Goal: Obtain resource: Obtain resource

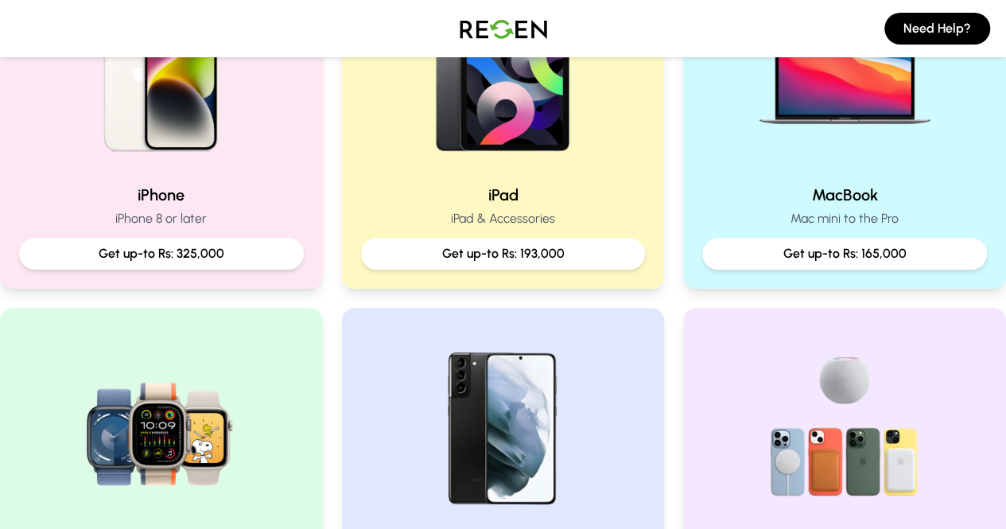
scroll to position [445, 0]
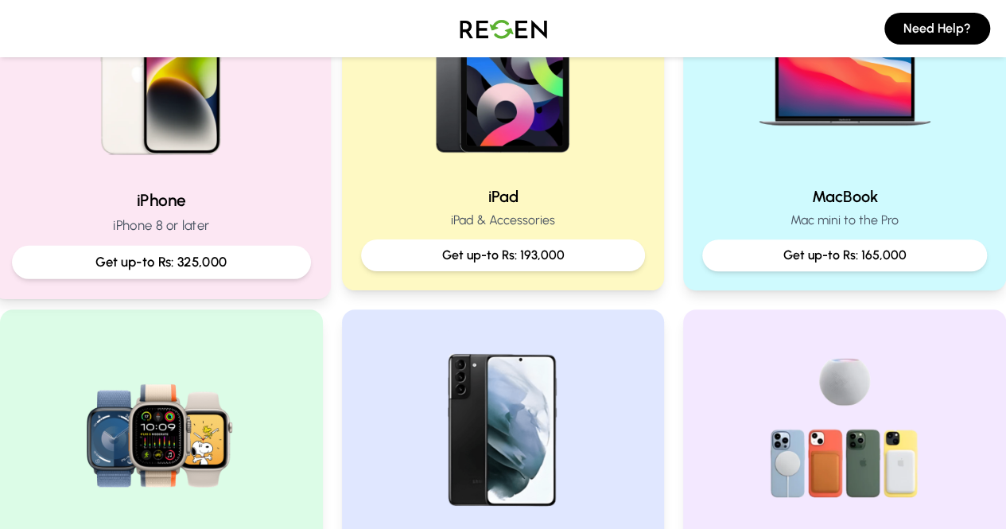
click at [250, 169] on img at bounding box center [161, 69] width 214 height 214
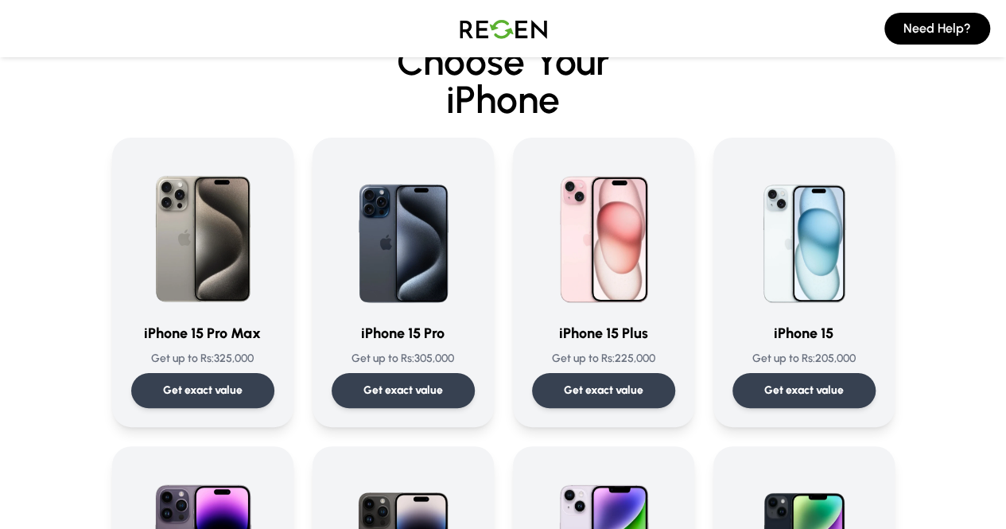
scroll to position [28, 0]
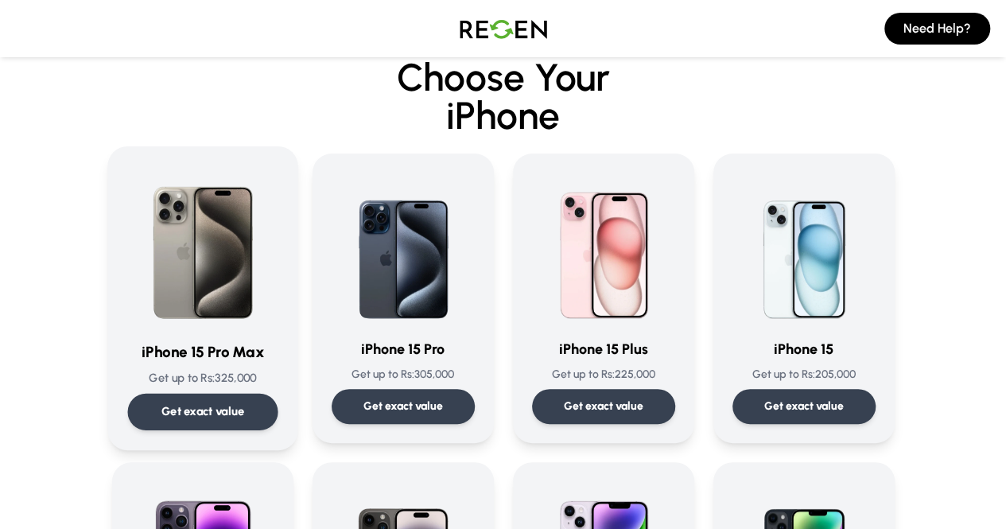
click at [169, 394] on div "Get exact value" at bounding box center [202, 412] width 150 height 37
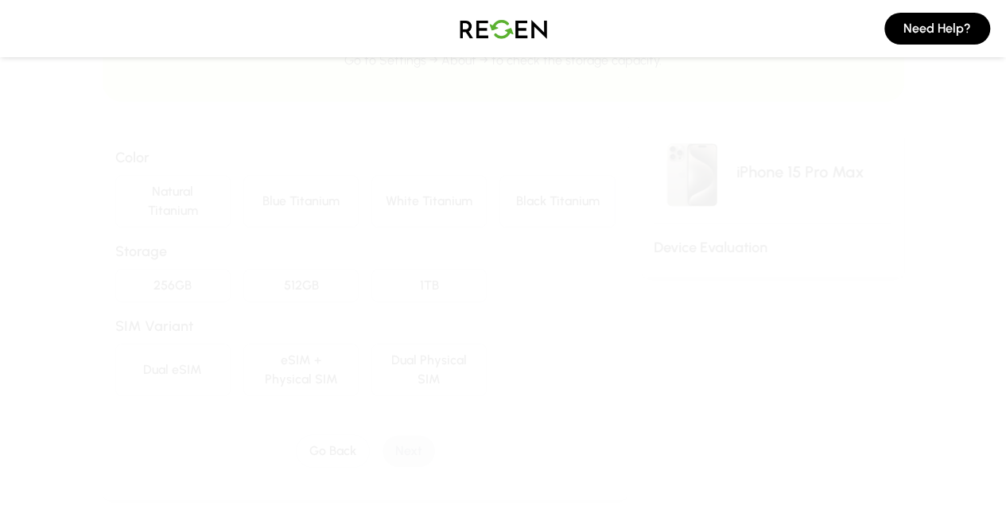
scroll to position [99, 0]
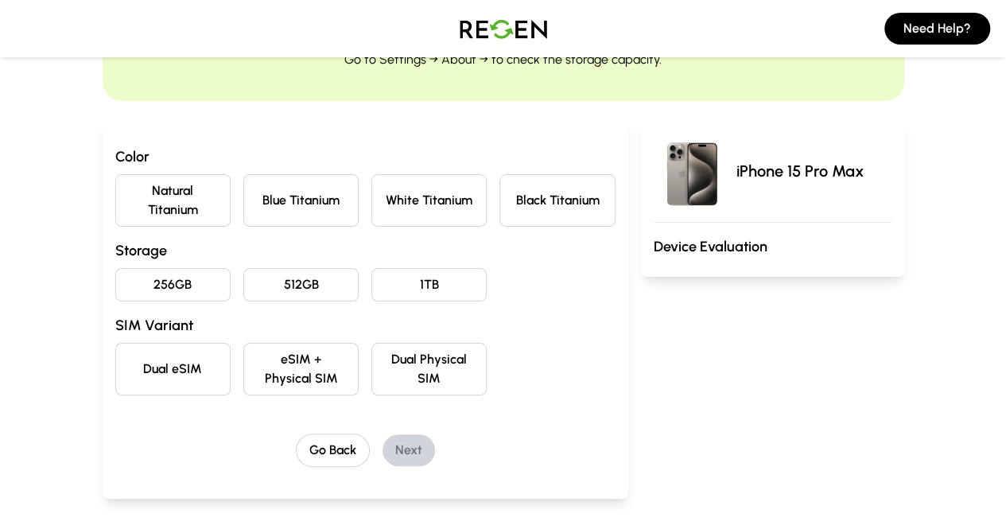
click at [115, 192] on button "Natural Titanium" at bounding box center [172, 200] width 115 height 52
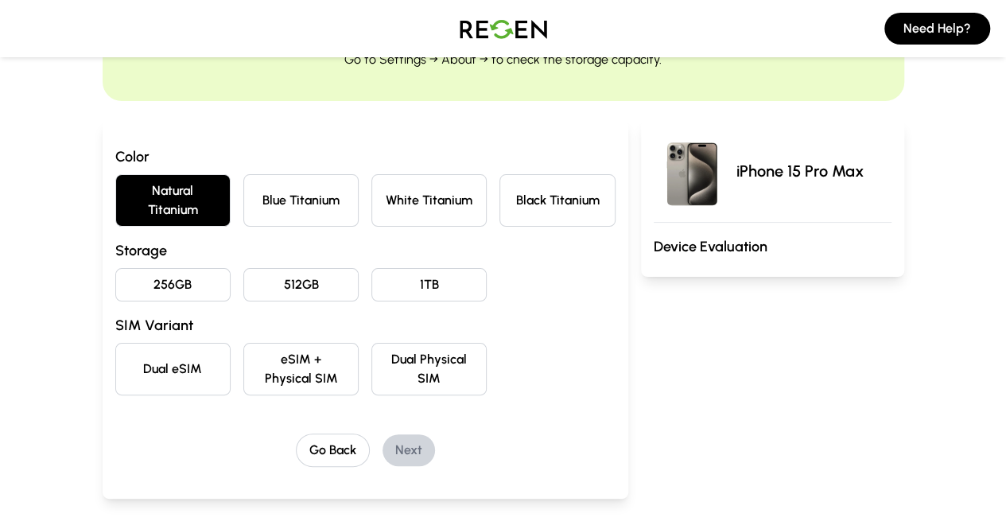
click at [115, 268] on button "256GB" at bounding box center [172, 284] width 115 height 33
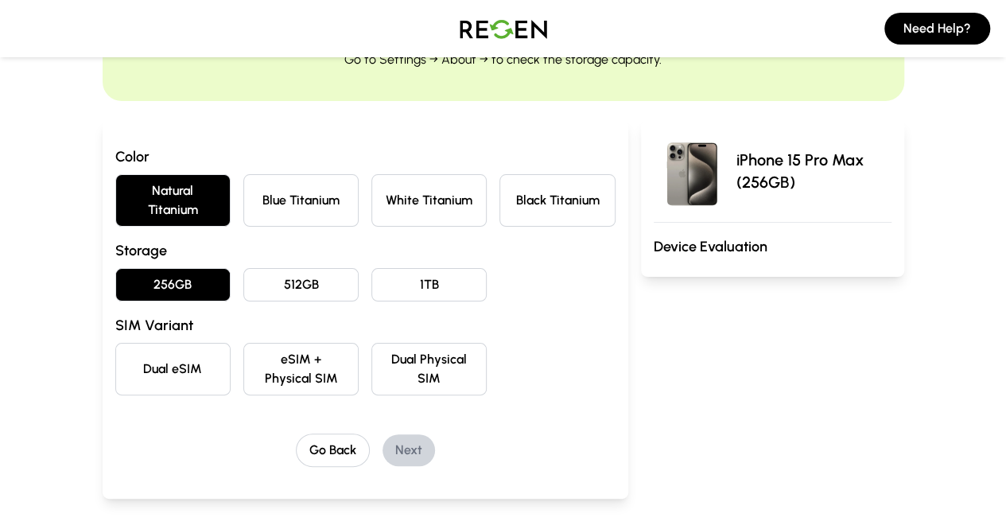
click at [286, 343] on button "eSIM + Physical SIM" at bounding box center [300, 369] width 115 height 52
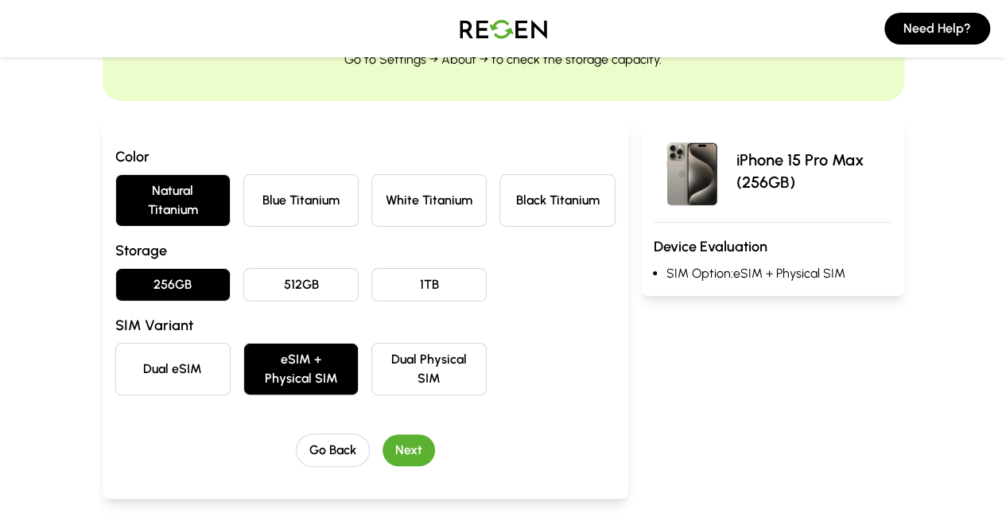
click at [385, 434] on button "Next" at bounding box center [409, 450] width 52 height 32
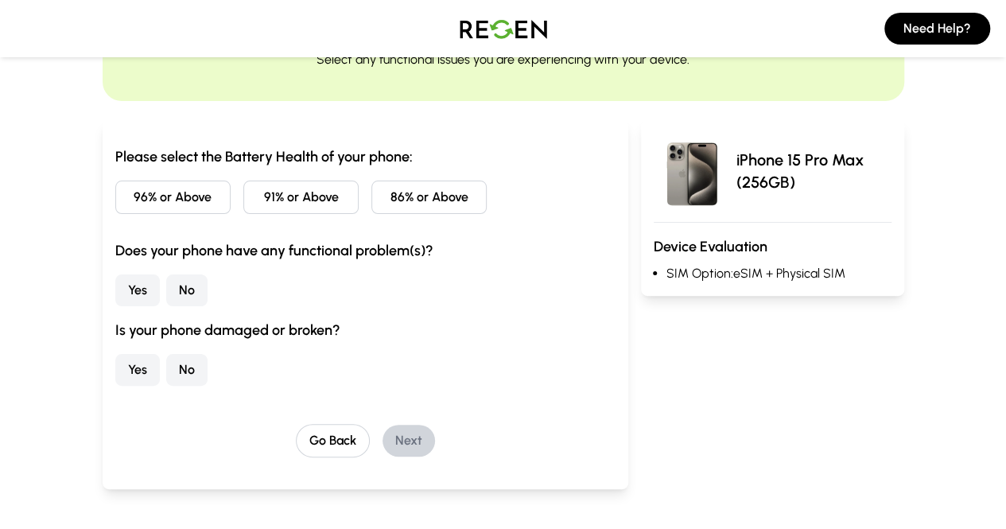
click at [115, 196] on button "96% or Above" at bounding box center [172, 197] width 115 height 33
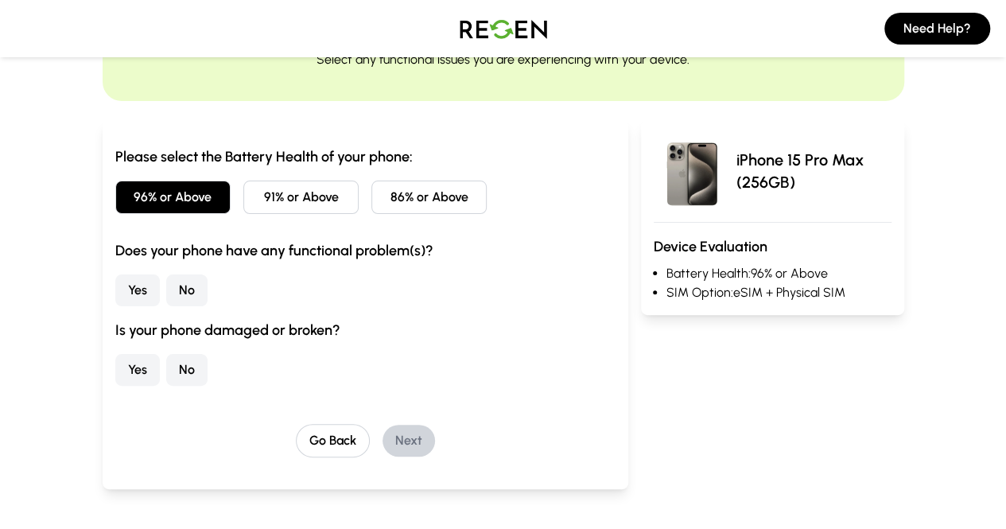
click at [166, 284] on button "No" at bounding box center [186, 290] width 41 height 32
click at [166, 368] on button "No" at bounding box center [186, 370] width 41 height 32
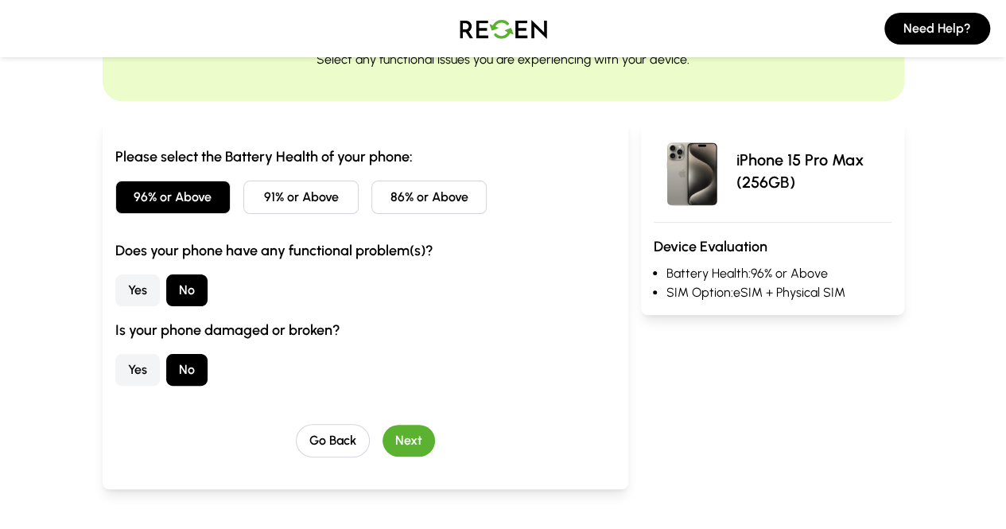
click at [383, 431] on button "Next" at bounding box center [409, 441] width 52 height 32
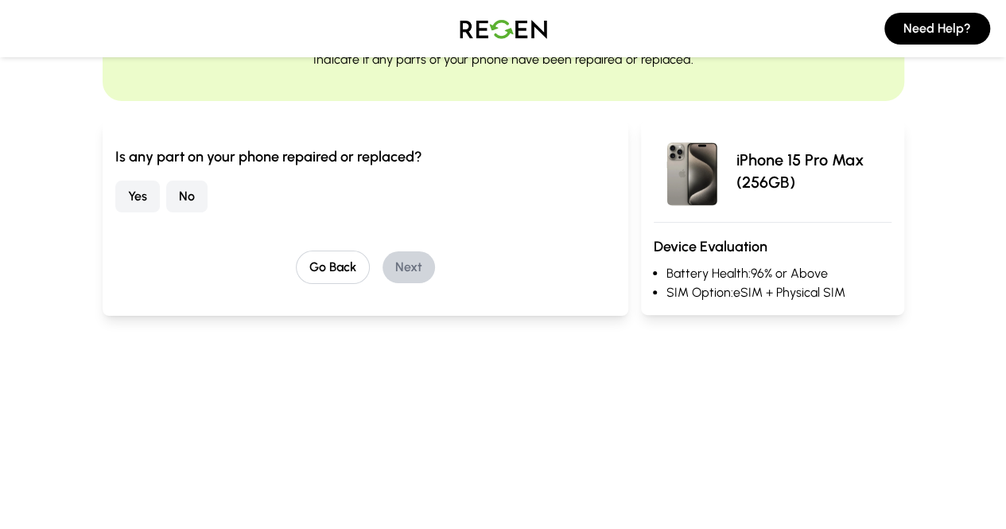
click at [166, 200] on button "No" at bounding box center [186, 197] width 41 height 32
click at [383, 270] on button "Next" at bounding box center [409, 267] width 52 height 32
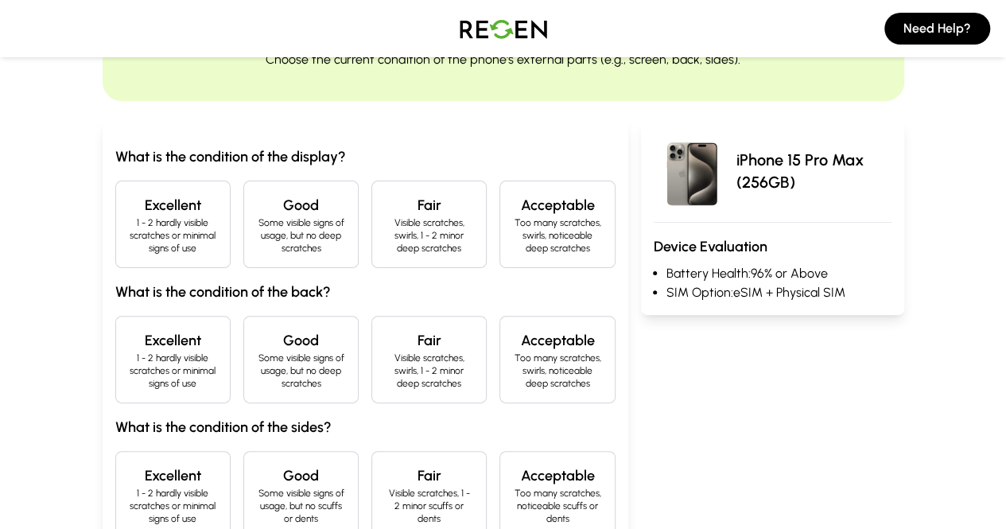
click at [129, 225] on p "1 - 2 hardly visible scratches or minimal signs of use" at bounding box center [173, 235] width 88 height 38
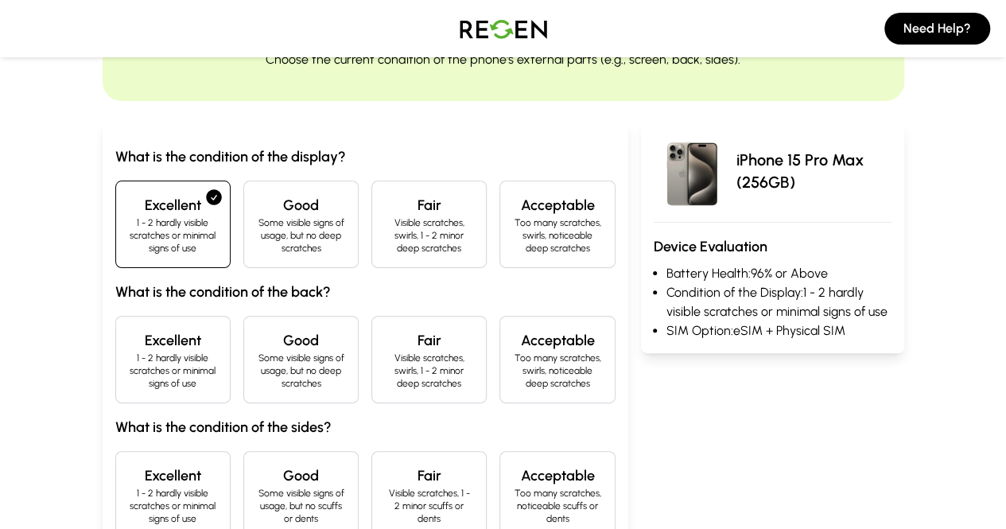
click at [129, 329] on h4 "Excellent" at bounding box center [173, 340] width 88 height 22
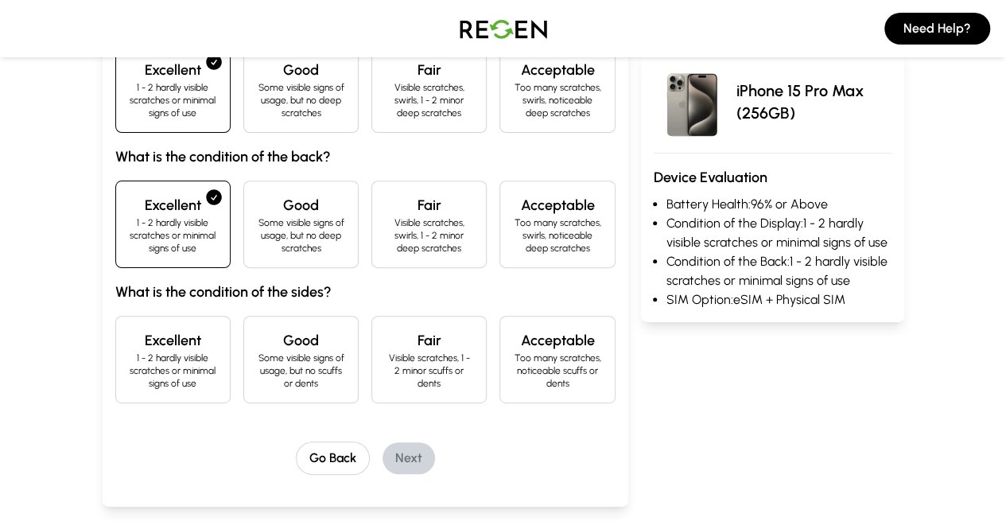
scroll to position [235, 0]
click at [129, 351] on p "1 - 2 hardly visible scratches or minimal signs of use" at bounding box center [173, 370] width 88 height 38
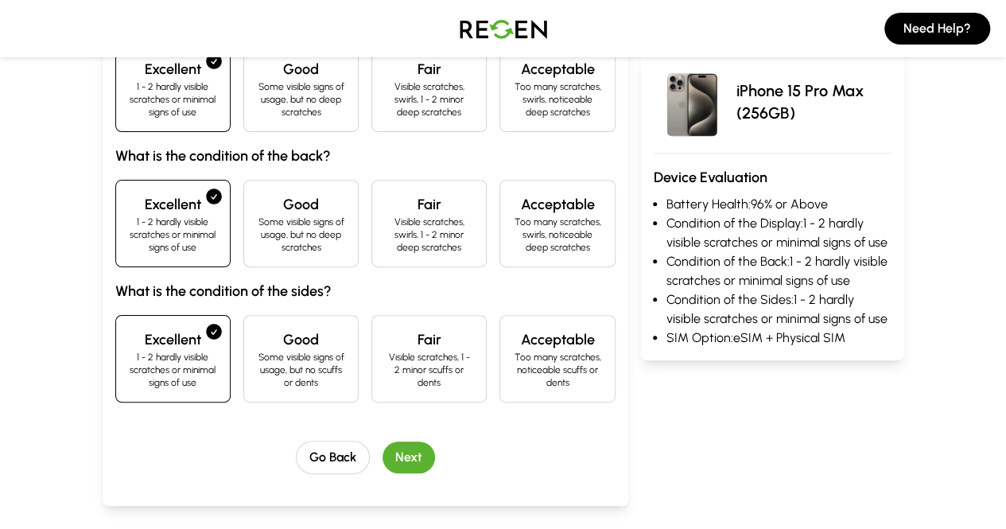
click at [384, 441] on button "Next" at bounding box center [409, 457] width 52 height 32
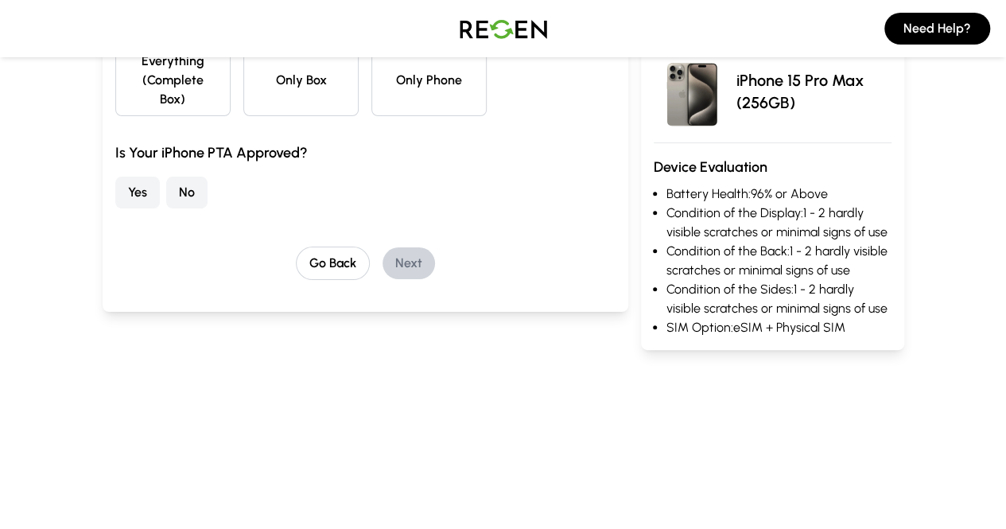
click at [115, 177] on button "Yes" at bounding box center [137, 193] width 45 height 32
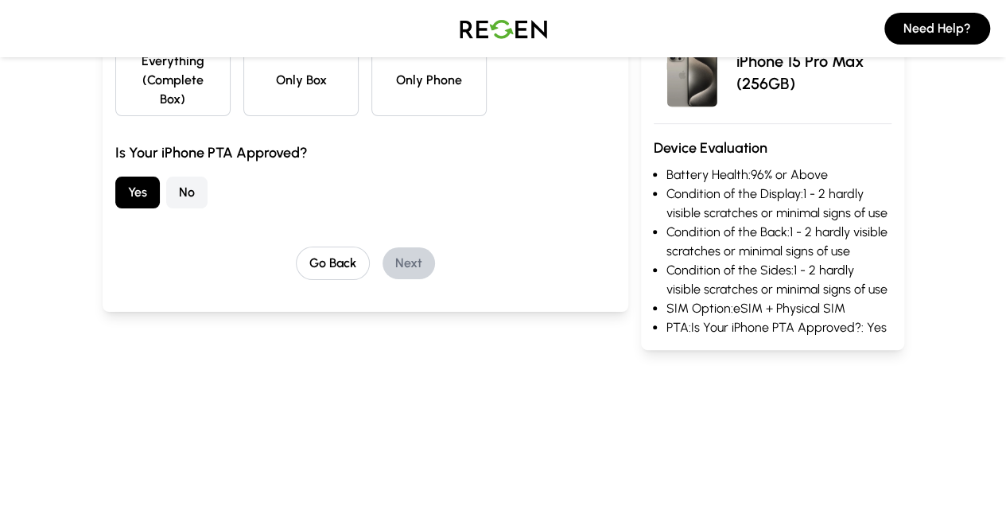
click at [350, 253] on div "Go Back Next" at bounding box center [365, 263] width 500 height 33
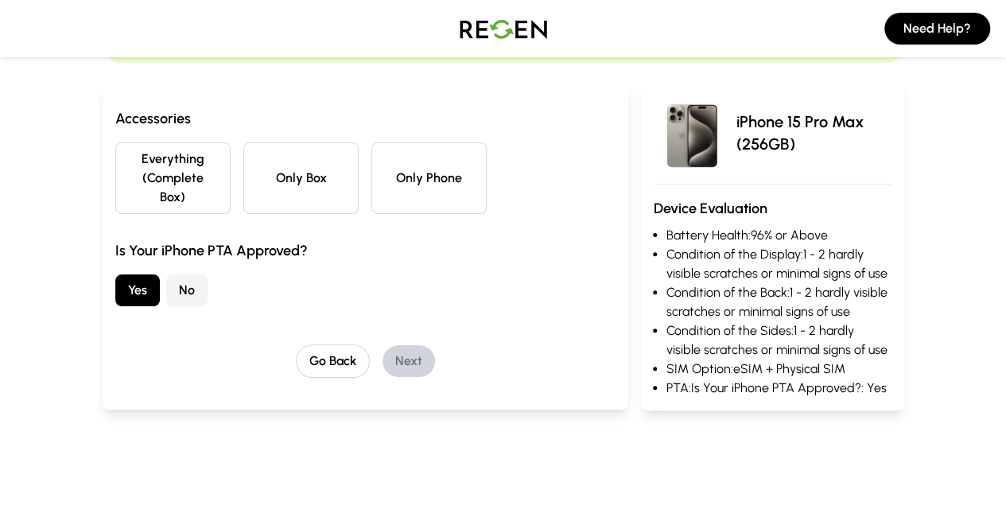
scroll to position [134, 0]
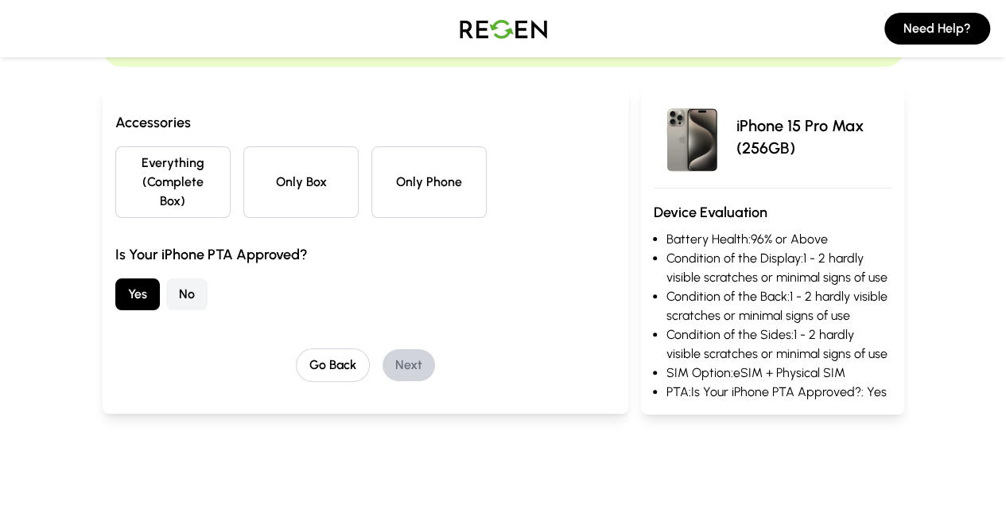
click at [115, 157] on button "Everything (Complete Box)" at bounding box center [172, 182] width 115 height 72
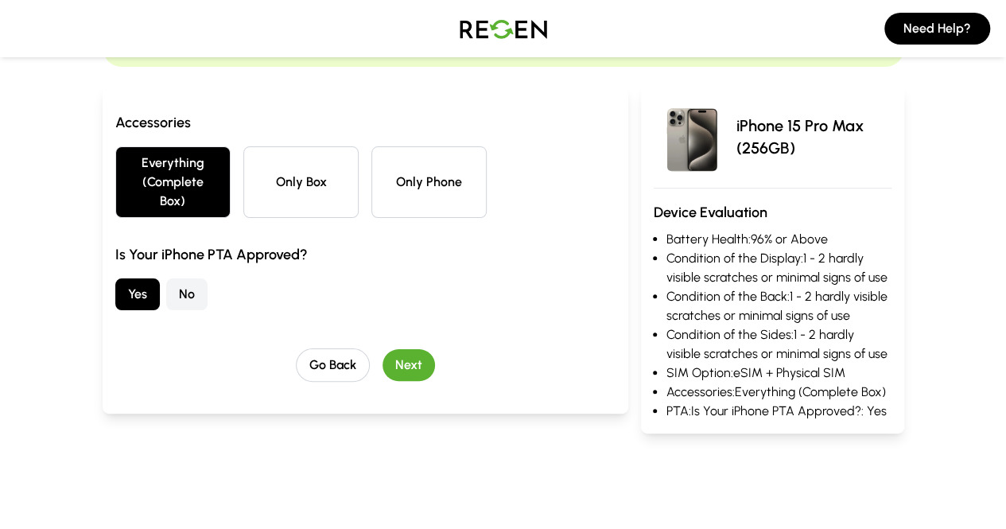
click at [383, 349] on button "Next" at bounding box center [409, 365] width 52 height 32
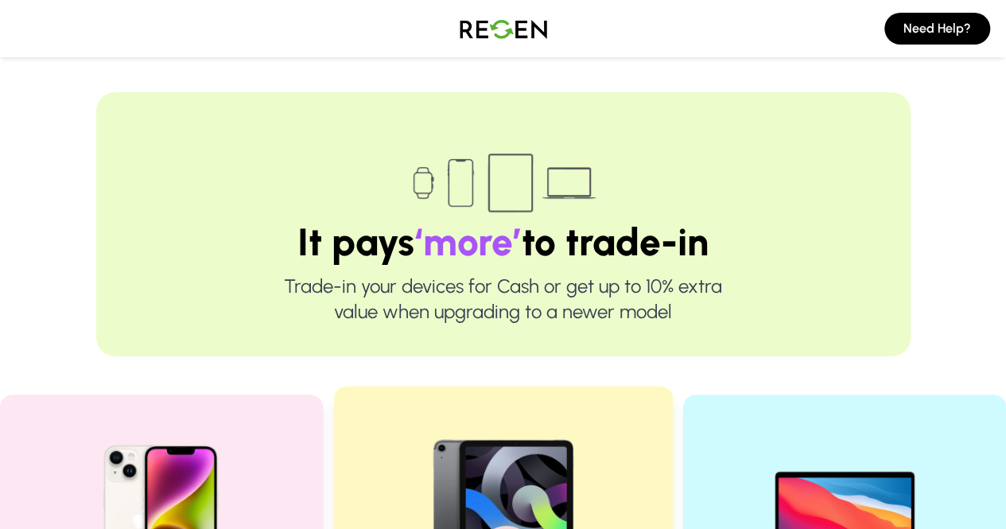
click at [534, 467] on img at bounding box center [503, 513] width 214 height 214
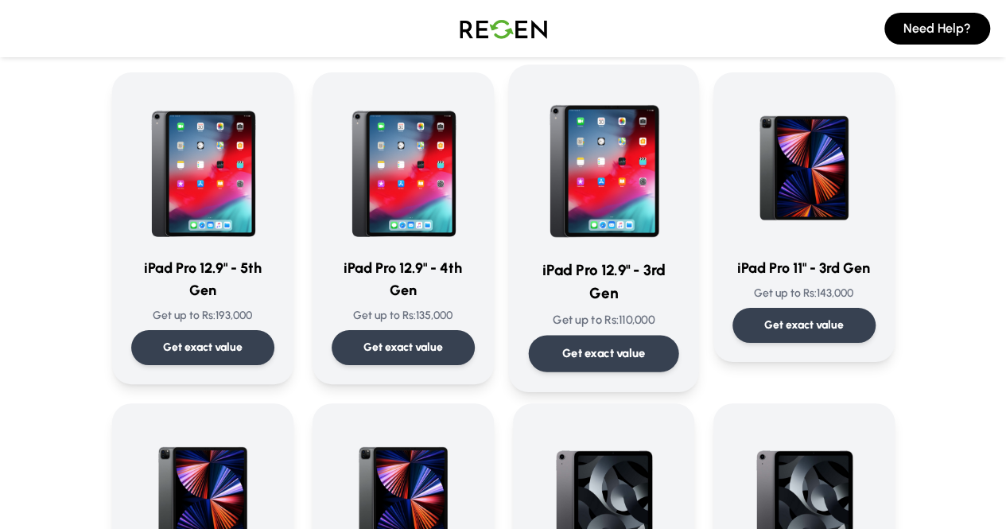
scroll to position [195, 0]
